Goal: Check status: Check status

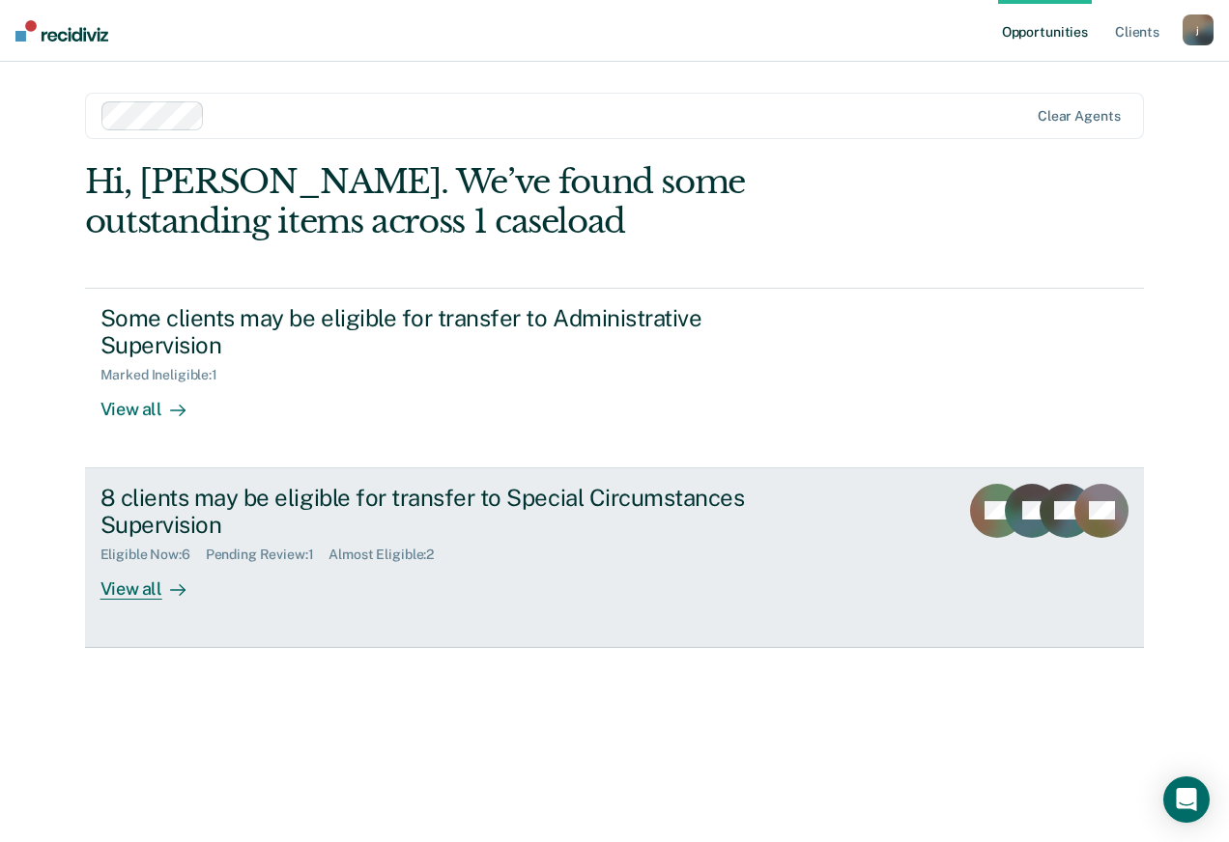
click at [1021, 522] on rect at bounding box center [1032, 511] width 54 height 54
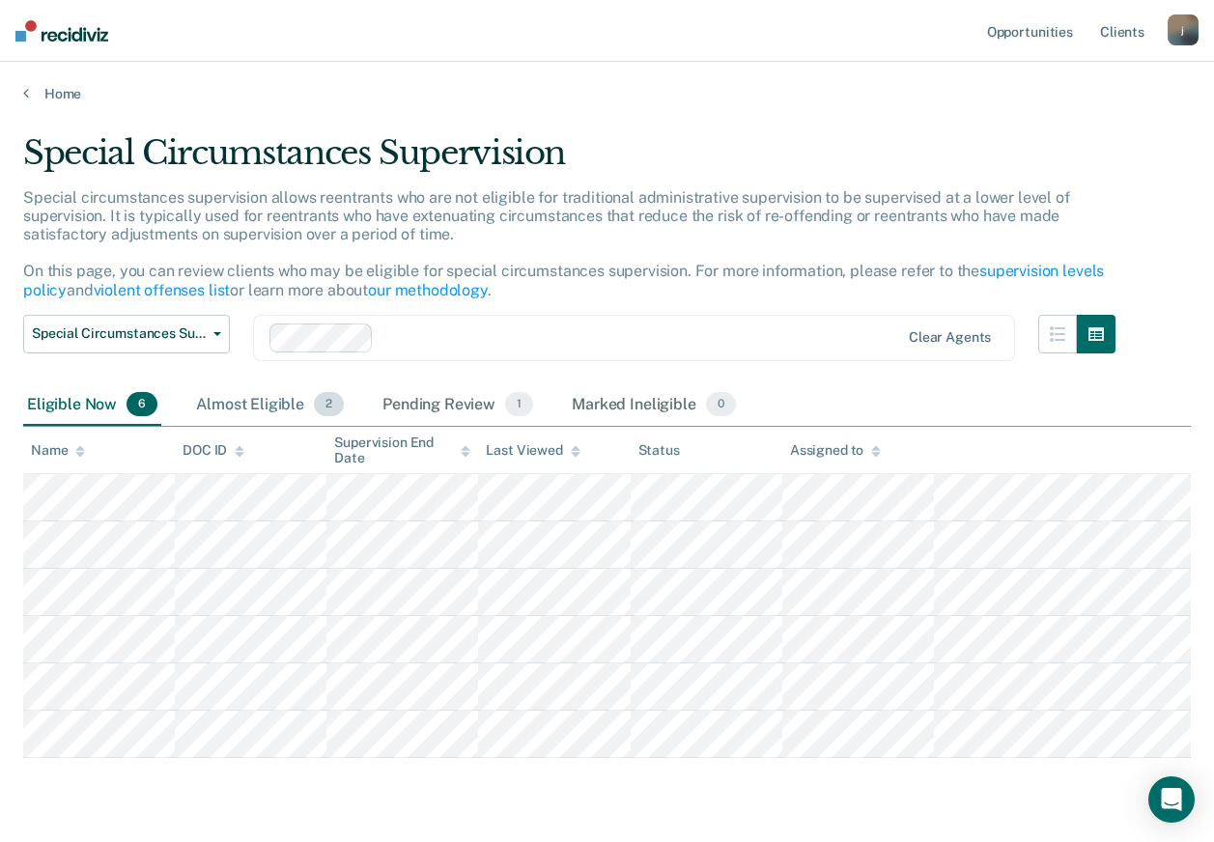
click at [236, 416] on div "Almost Eligible 2" at bounding box center [270, 405] width 156 height 43
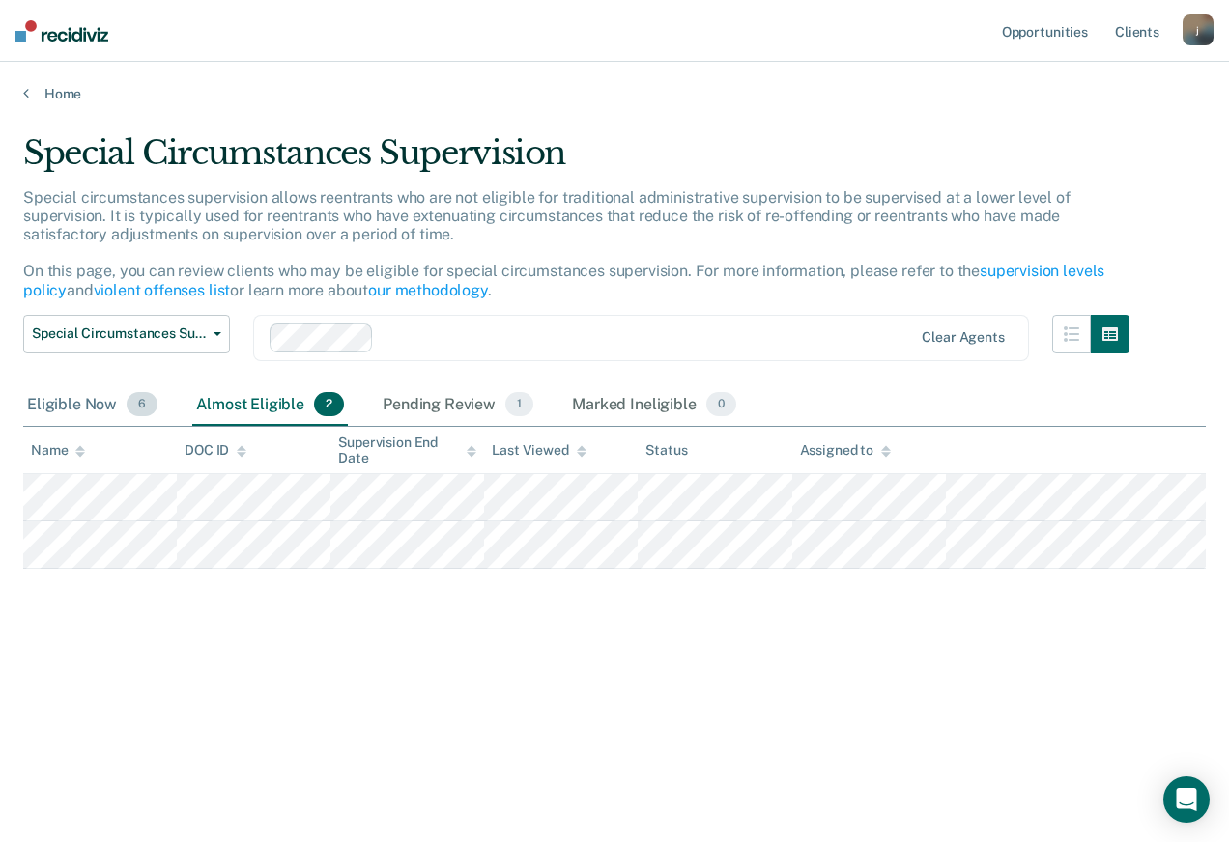
click at [50, 388] on div "Eligible Now 6" at bounding box center [92, 405] width 138 height 43
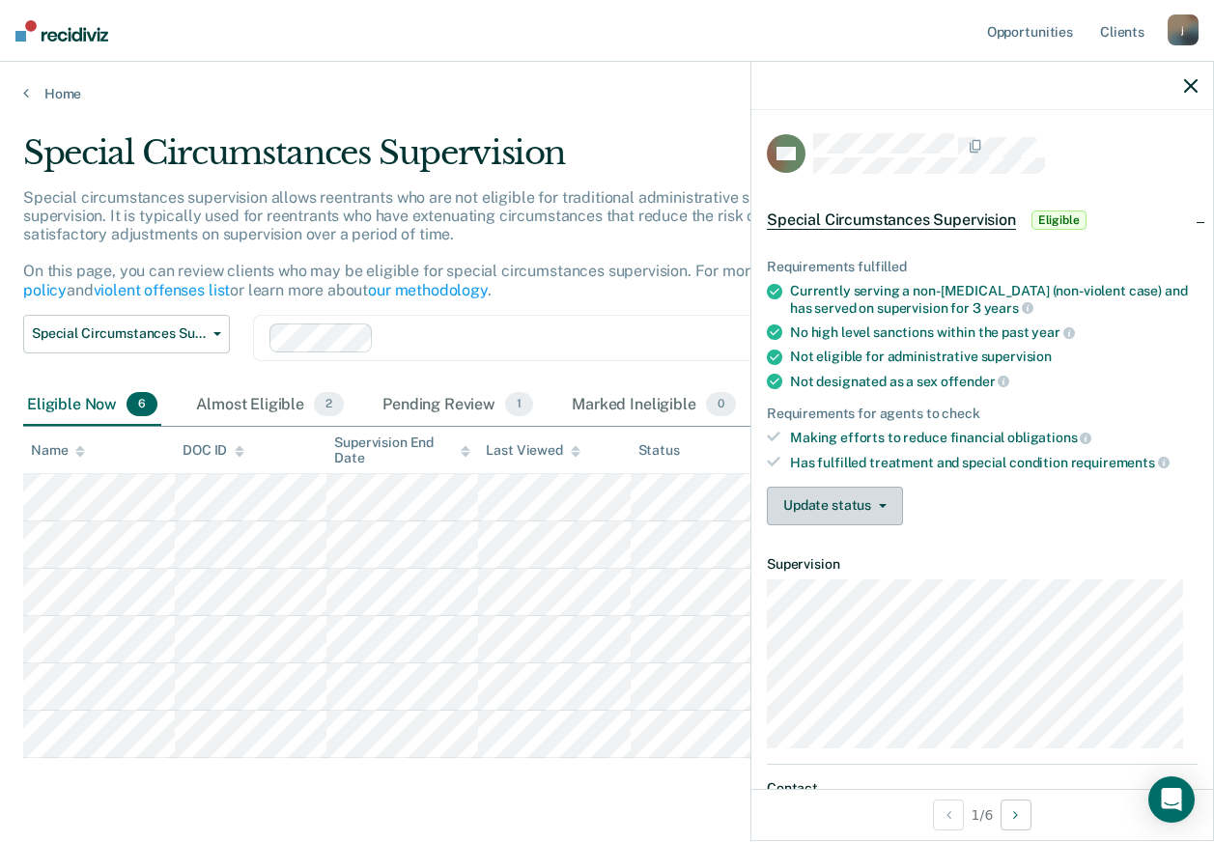
click at [877, 508] on button "Update status" at bounding box center [835, 506] width 136 height 39
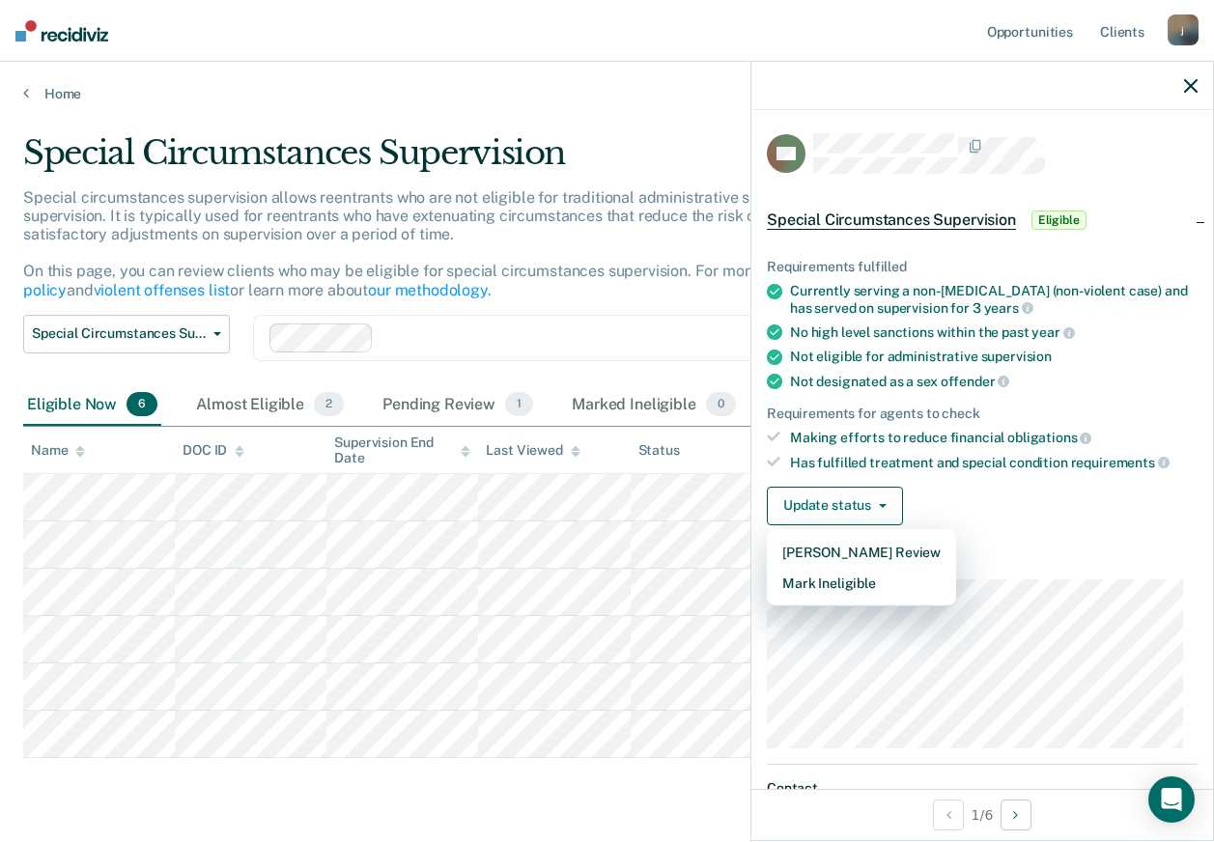
click at [1005, 493] on div "Update status [PERSON_NAME] Review Mark Ineligible" at bounding box center [982, 506] width 431 height 39
